Goal: Task Accomplishment & Management: Manage account settings

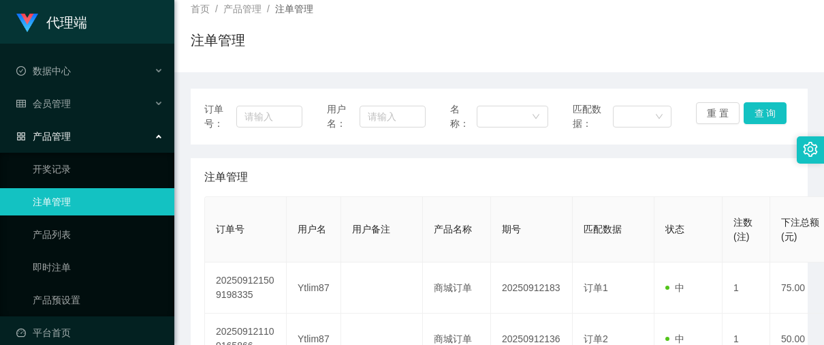
scroll to position [170, 0]
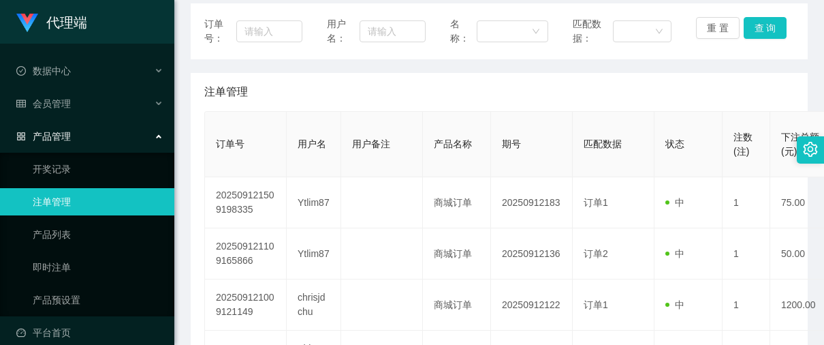
click at [65, 198] on link "注单管理" at bounding box center [98, 201] width 131 height 27
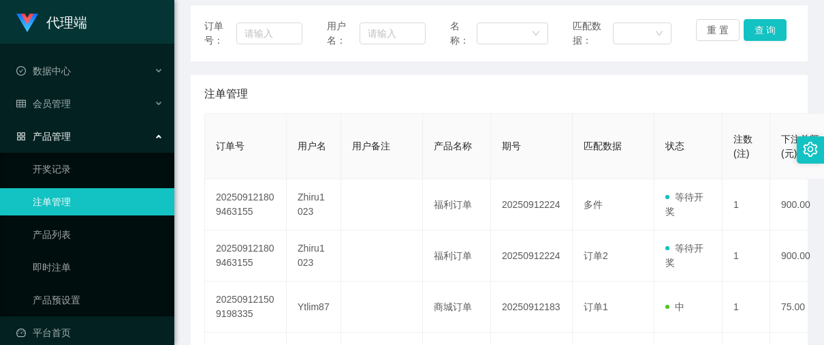
scroll to position [170, 0]
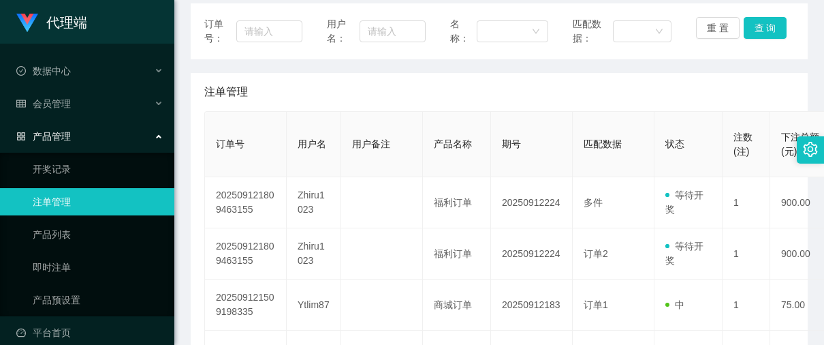
drag, startPoint x: 91, startPoint y: 204, endPoint x: 93, endPoint y: 192, distance: 12.6
click at [91, 204] on link "注单管理" at bounding box center [98, 201] width 131 height 27
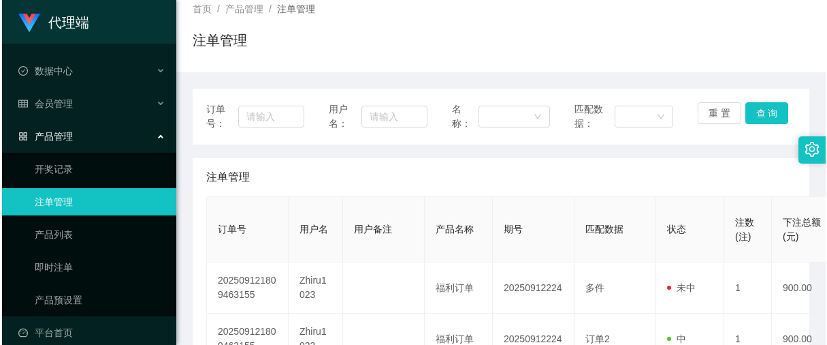
scroll to position [170, 0]
